Goal: Contribute content: Contribute content

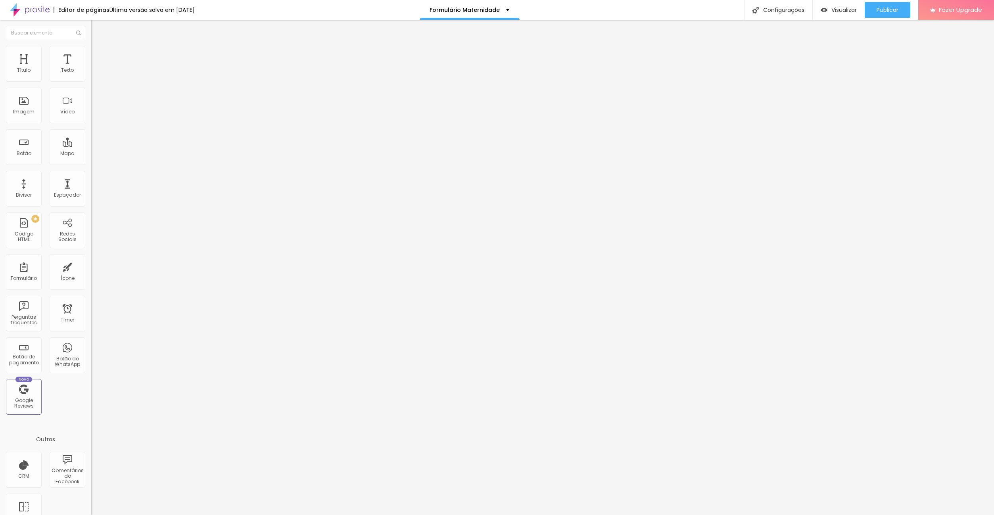
click at [91, 80] on img at bounding box center [93, 82] width 5 height 5
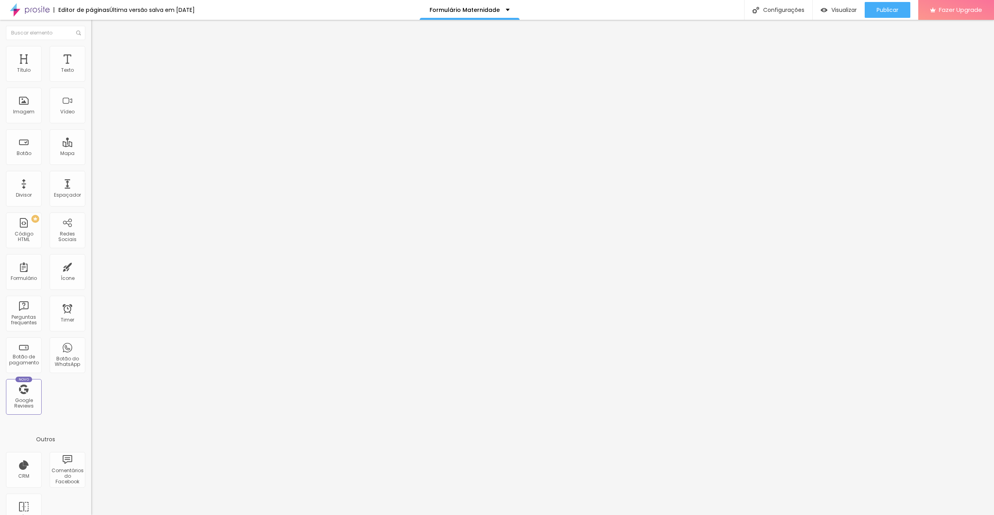
drag, startPoint x: 403, startPoint y: 362, endPoint x: 551, endPoint y: 362, distance: 147.5
drag, startPoint x: 466, startPoint y: 359, endPoint x: 581, endPoint y: 362, distance: 115.8
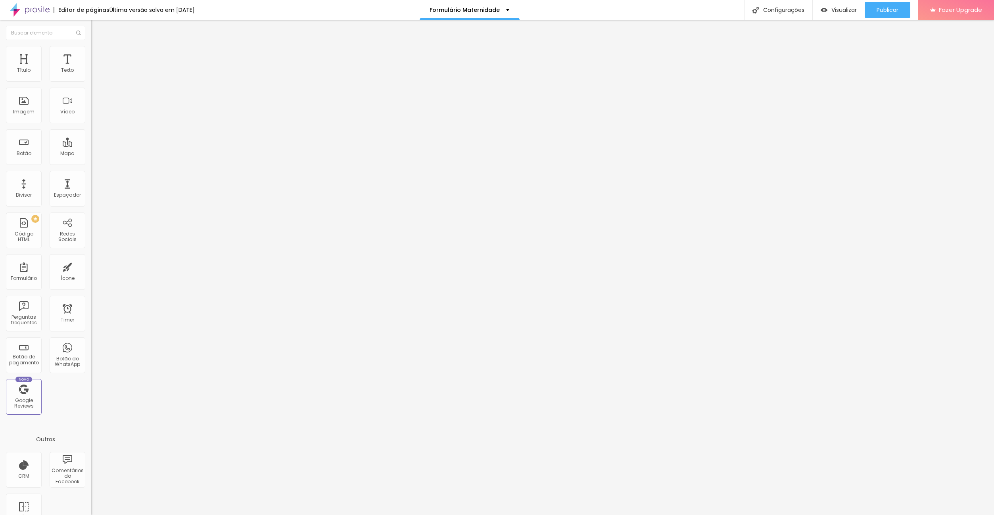
drag, startPoint x: 480, startPoint y: 361, endPoint x: 485, endPoint y: 361, distance: 4.8
drag, startPoint x: 476, startPoint y: 361, endPoint x: 410, endPoint y: 362, distance: 66.2
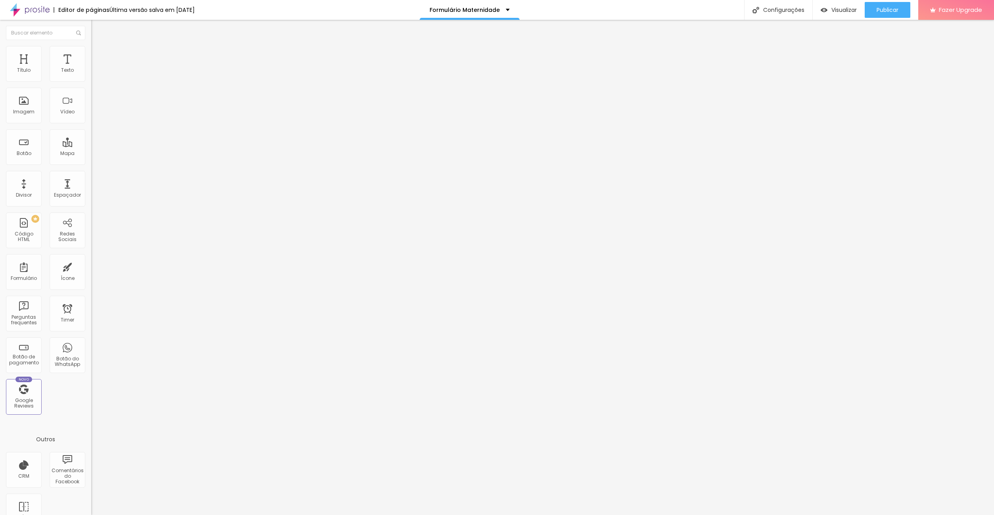
type input "Caxemira - 25 Fotos + Álbum (25x25cm) + Makeup e Hair (595,00€)"
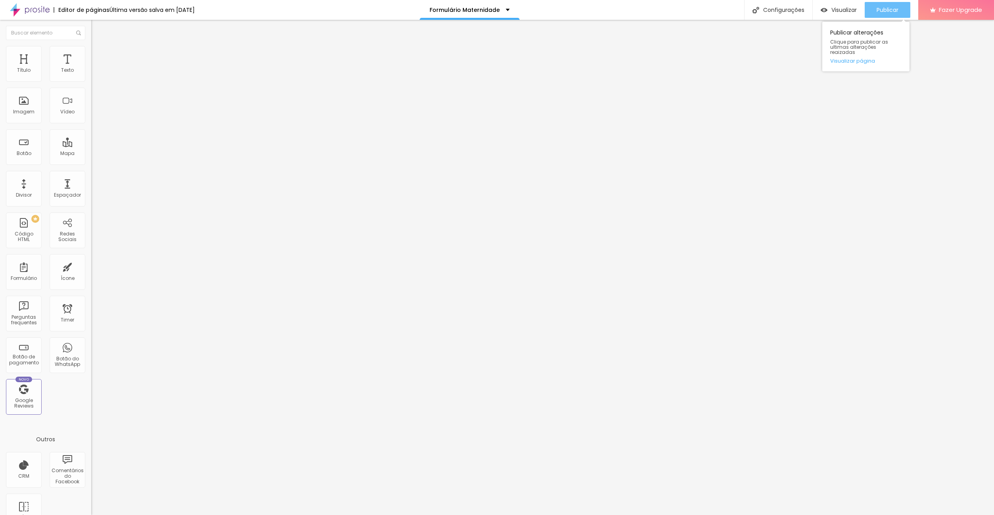
click at [893, 8] on span "Publicar" at bounding box center [887, 10] width 22 height 6
click at [91, 80] on img at bounding box center [93, 82] width 5 height 5
click at [631, 515] on div at bounding box center [497, 523] width 994 height 7
click at [91, 80] on img at bounding box center [93, 82] width 5 height 5
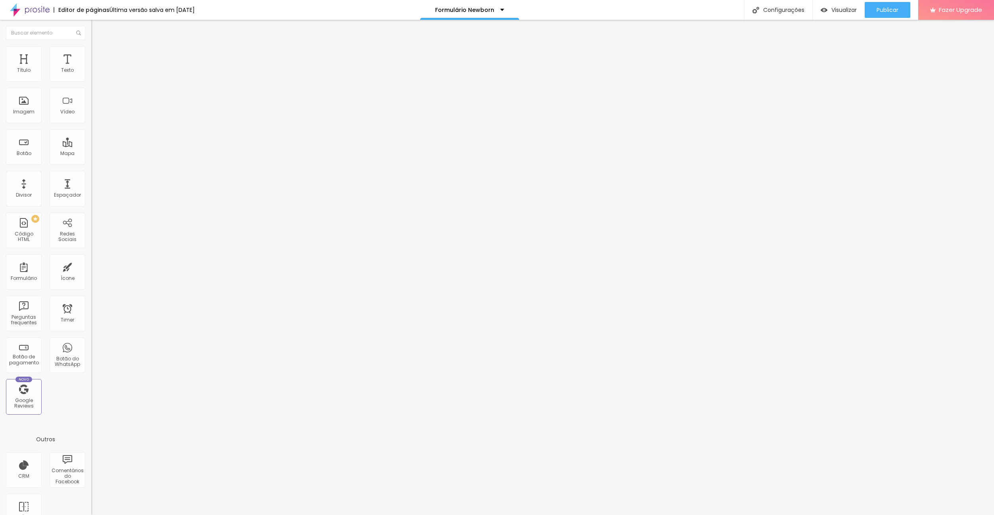
drag, startPoint x: 473, startPoint y: 276, endPoint x: 477, endPoint y: 277, distance: 4.5
drag, startPoint x: 477, startPoint y: 276, endPoint x: 530, endPoint y: 277, distance: 52.3
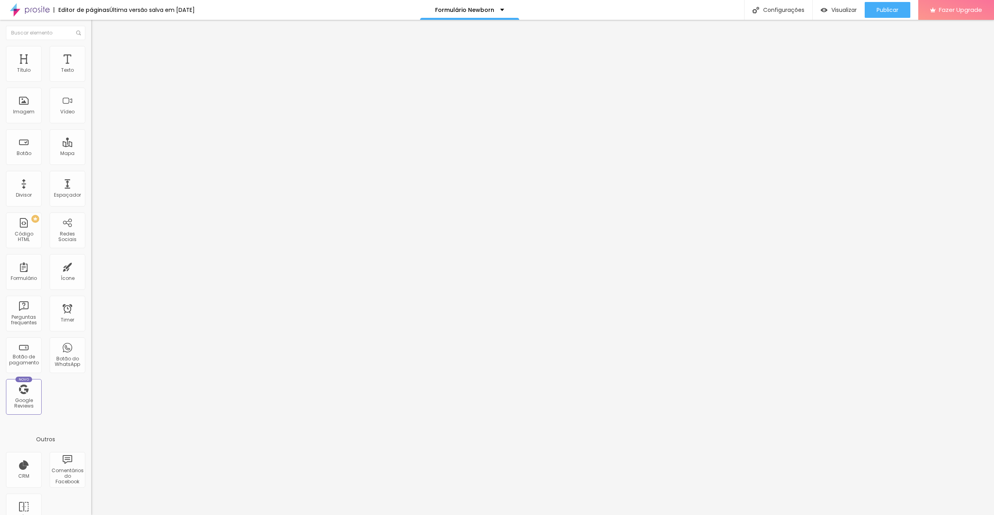
type input "Caxemira - 25 Fotos + Álbum (25x25cm) + Makeup e Hair (595,00€)"
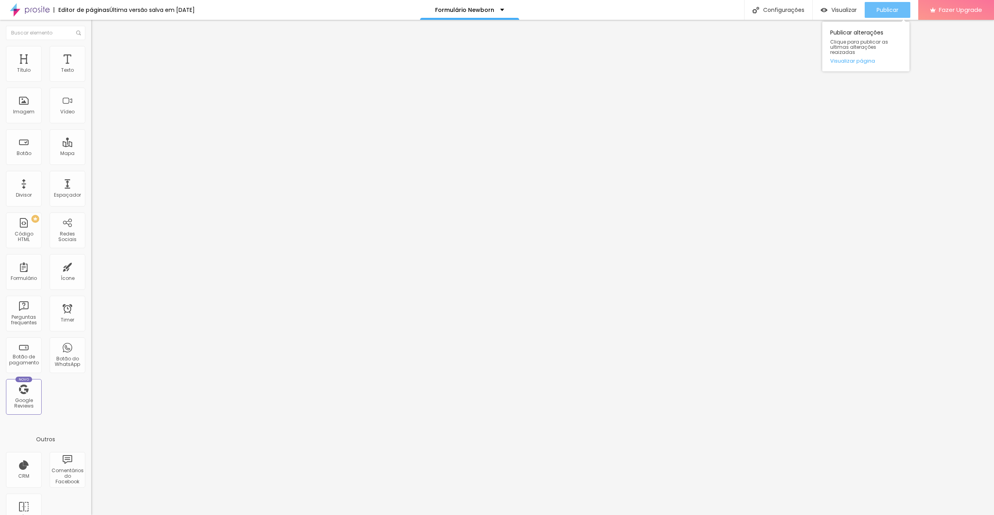
click at [897, 14] on div "Publicar" at bounding box center [887, 10] width 22 height 16
click at [903, 7] on button "Publicar" at bounding box center [887, 10] width 46 height 16
click at [91, 80] on img at bounding box center [93, 82] width 5 height 5
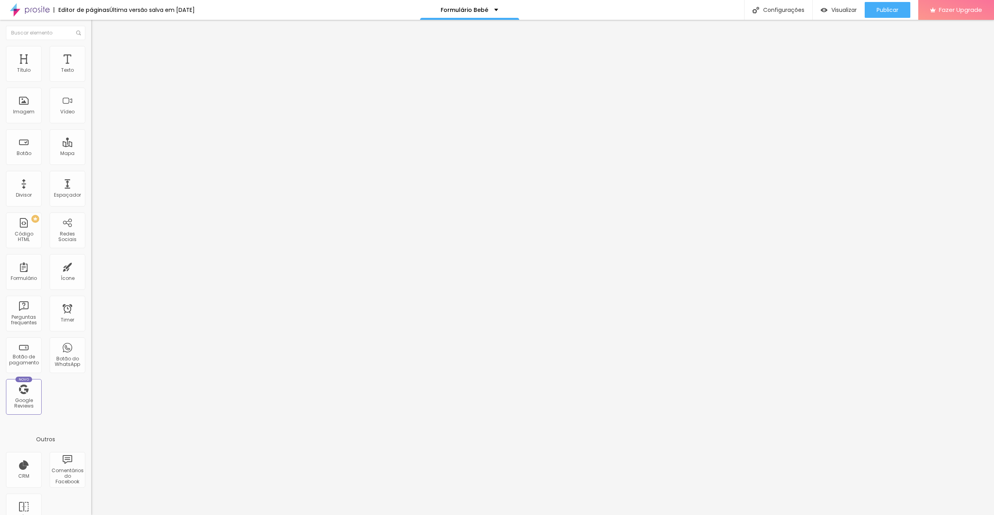
scroll to position [0, 130]
drag, startPoint x: 467, startPoint y: 253, endPoint x: 563, endPoint y: 252, distance: 96.8
drag, startPoint x: 479, startPoint y: 251, endPoint x: 487, endPoint y: 252, distance: 8.3
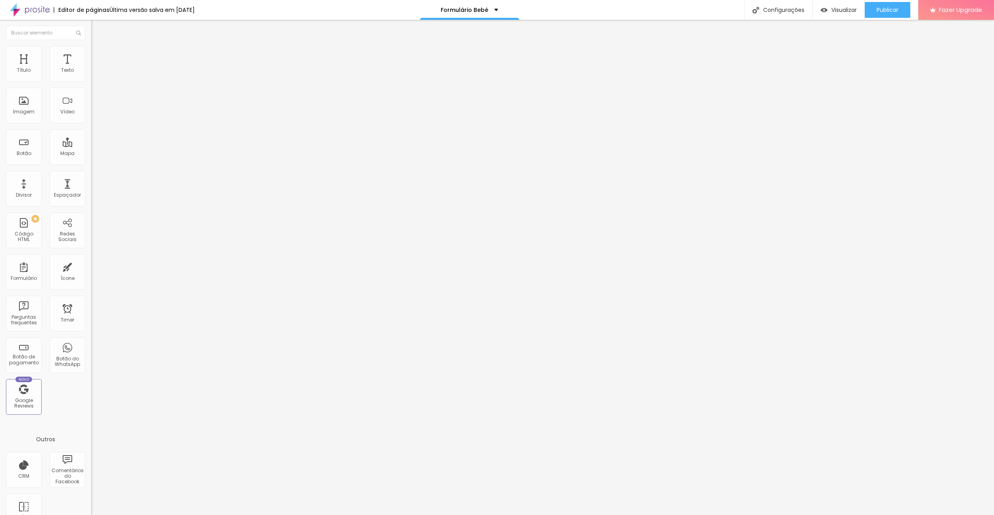
scroll to position [0, 127]
type input "Caxemira - 25 Fotos + Álbum (25x25cm) + Makeup e Hair (555,00€)"
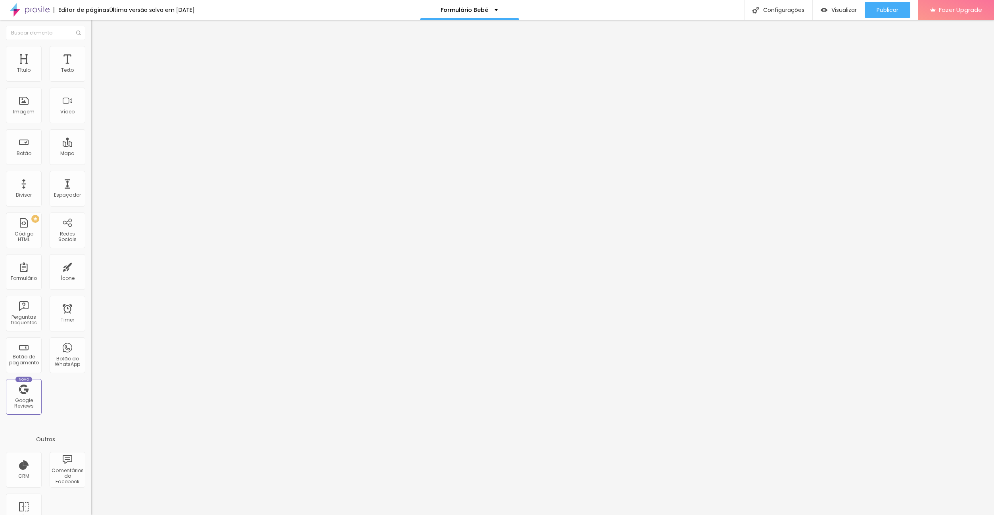
click at [882, 13] on span "Publicar" at bounding box center [887, 10] width 22 height 6
click at [91, 80] on img at bounding box center [93, 82] width 5 height 5
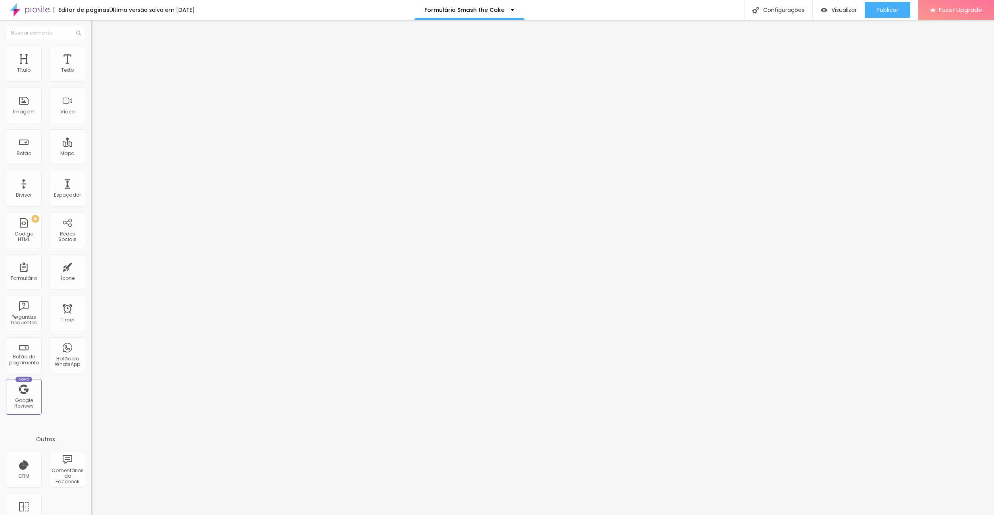
scroll to position [0, 176]
drag, startPoint x: 492, startPoint y: 190, endPoint x: 473, endPoint y: 190, distance: 18.6
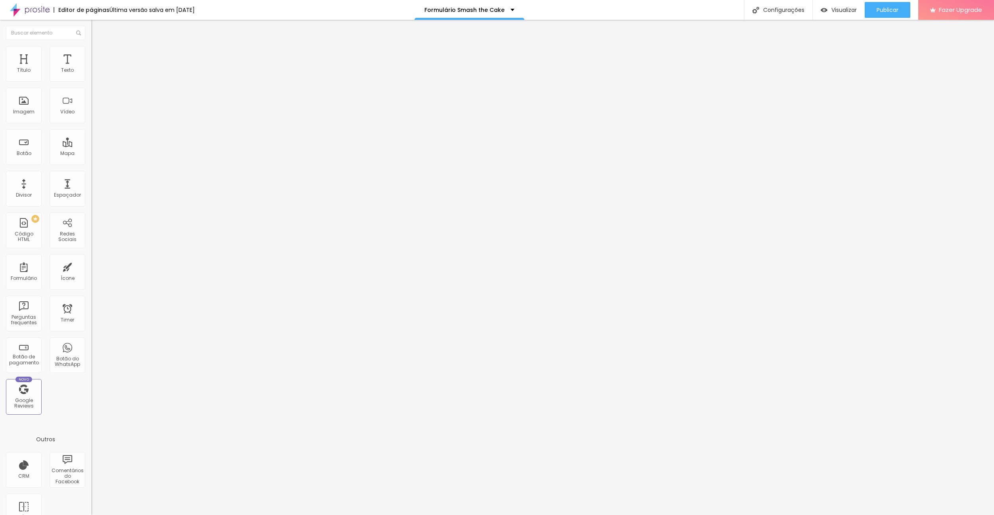
scroll to position [0, 0]
drag, startPoint x: 474, startPoint y: 192, endPoint x: 454, endPoint y: 194, distance: 20.0
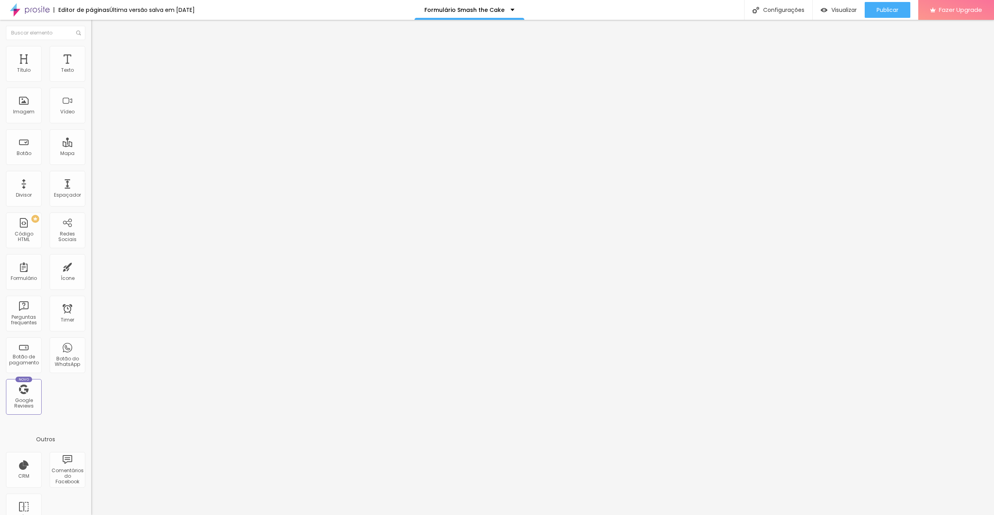
scroll to position [0, 54]
type input "Caxemira - 25 Fotos + Álbum (25x25cm) + 3 cenários: limpo, bolo e banheira (595…"
